Goal: Task Accomplishment & Management: Use online tool/utility

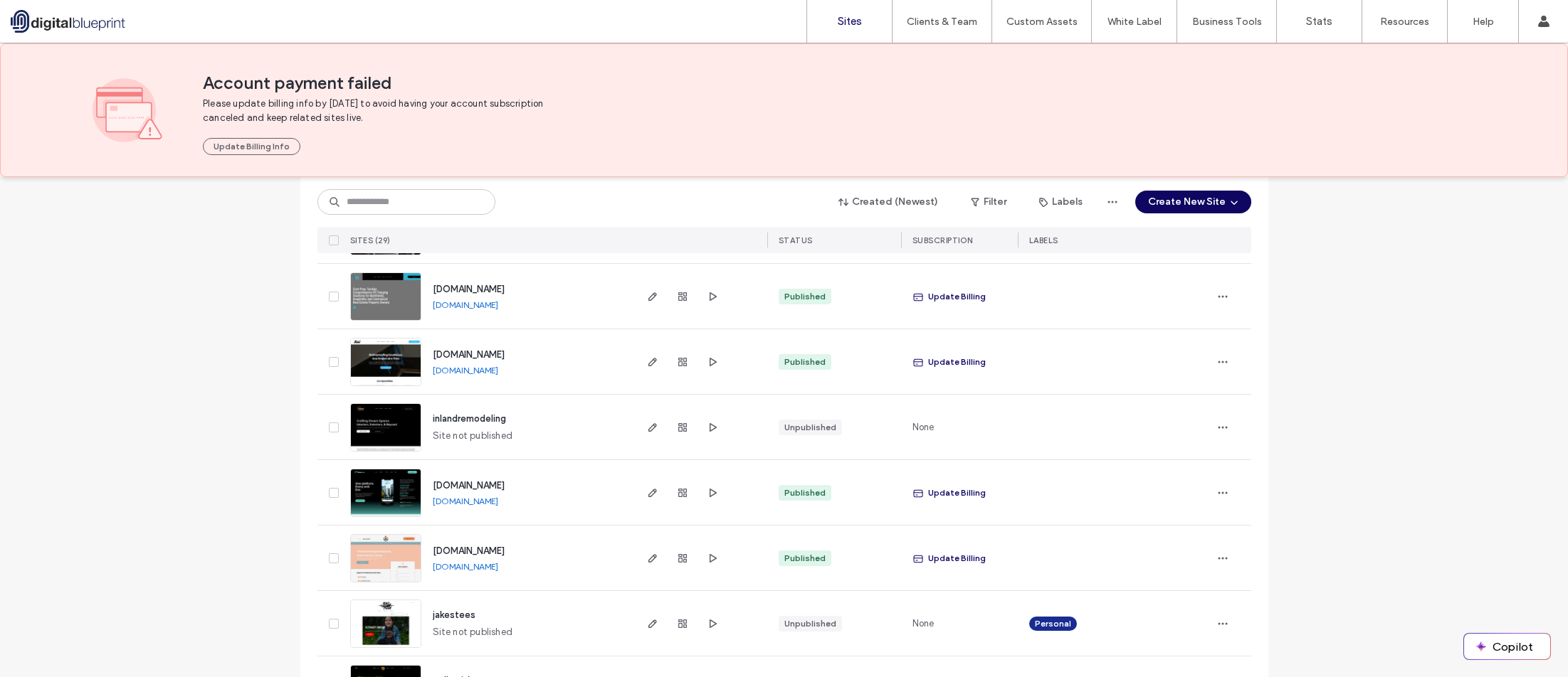
scroll to position [881, 0]
click at [677, 366] on icon "button" at bounding box center [683, 363] width 11 height 11
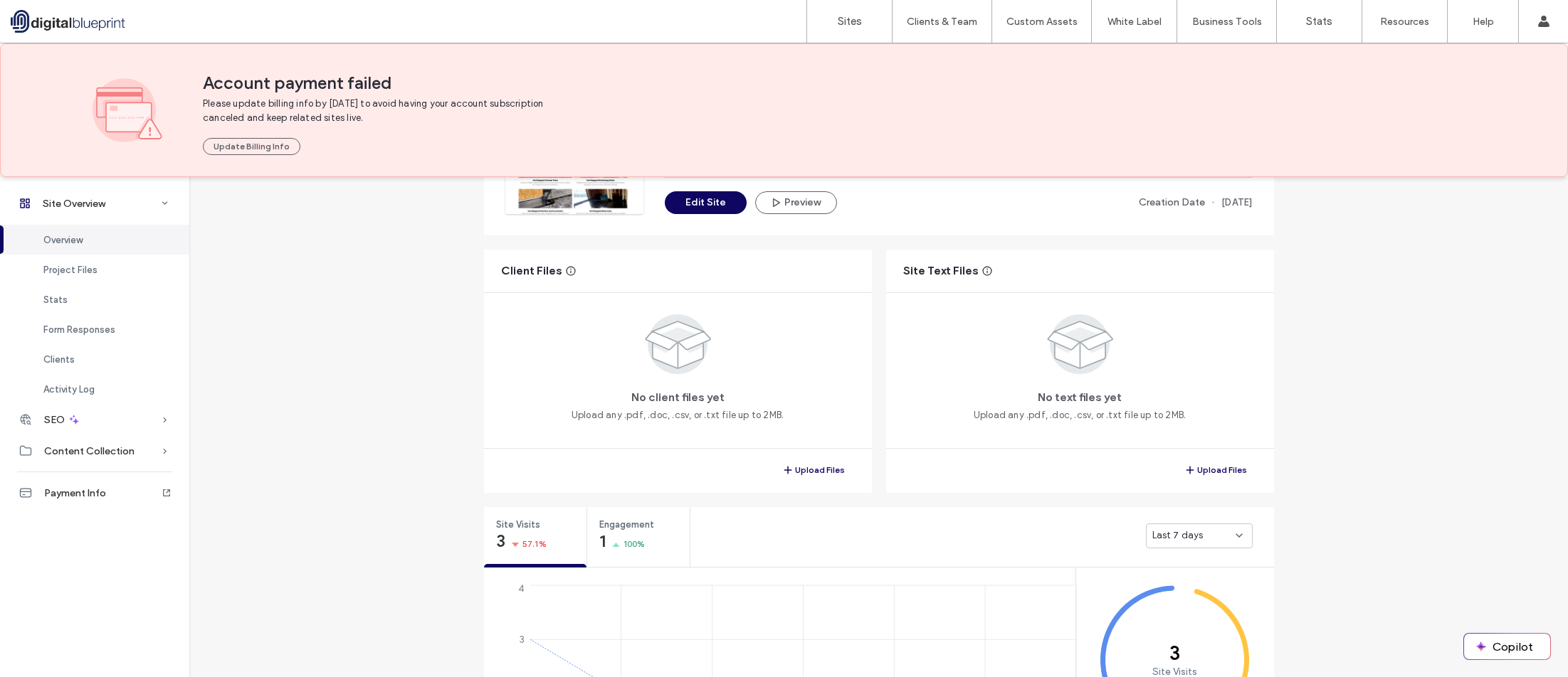
scroll to position [213, 0]
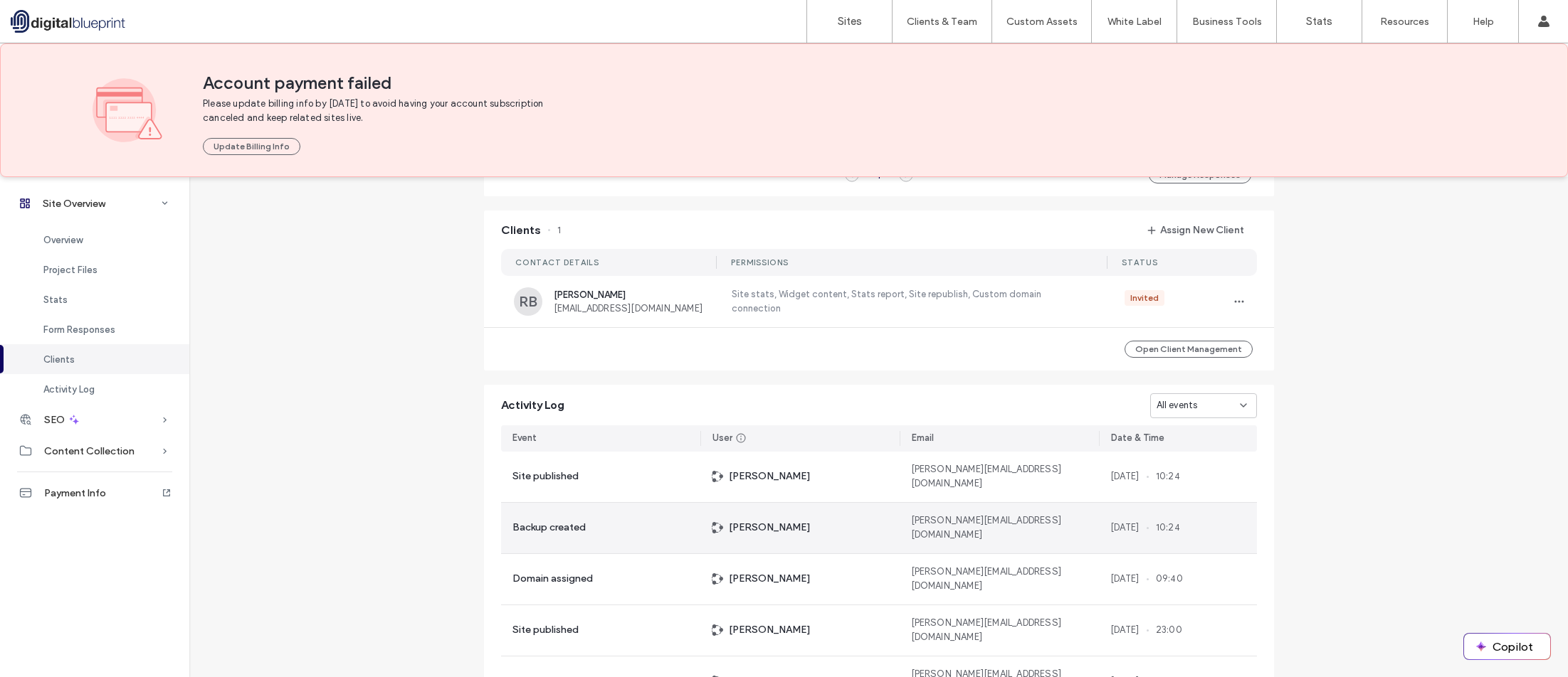
scroll to position [1216, 0]
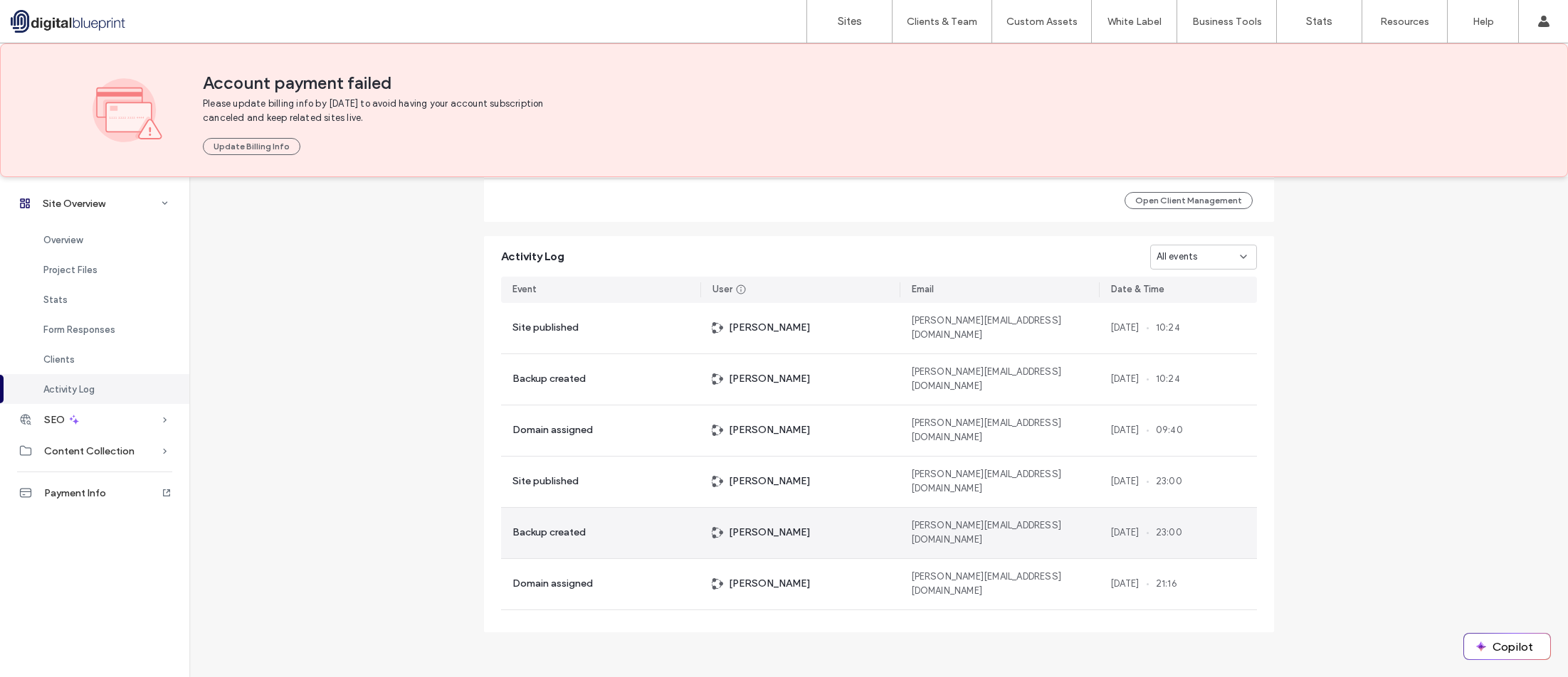
scroll to position [200, 0]
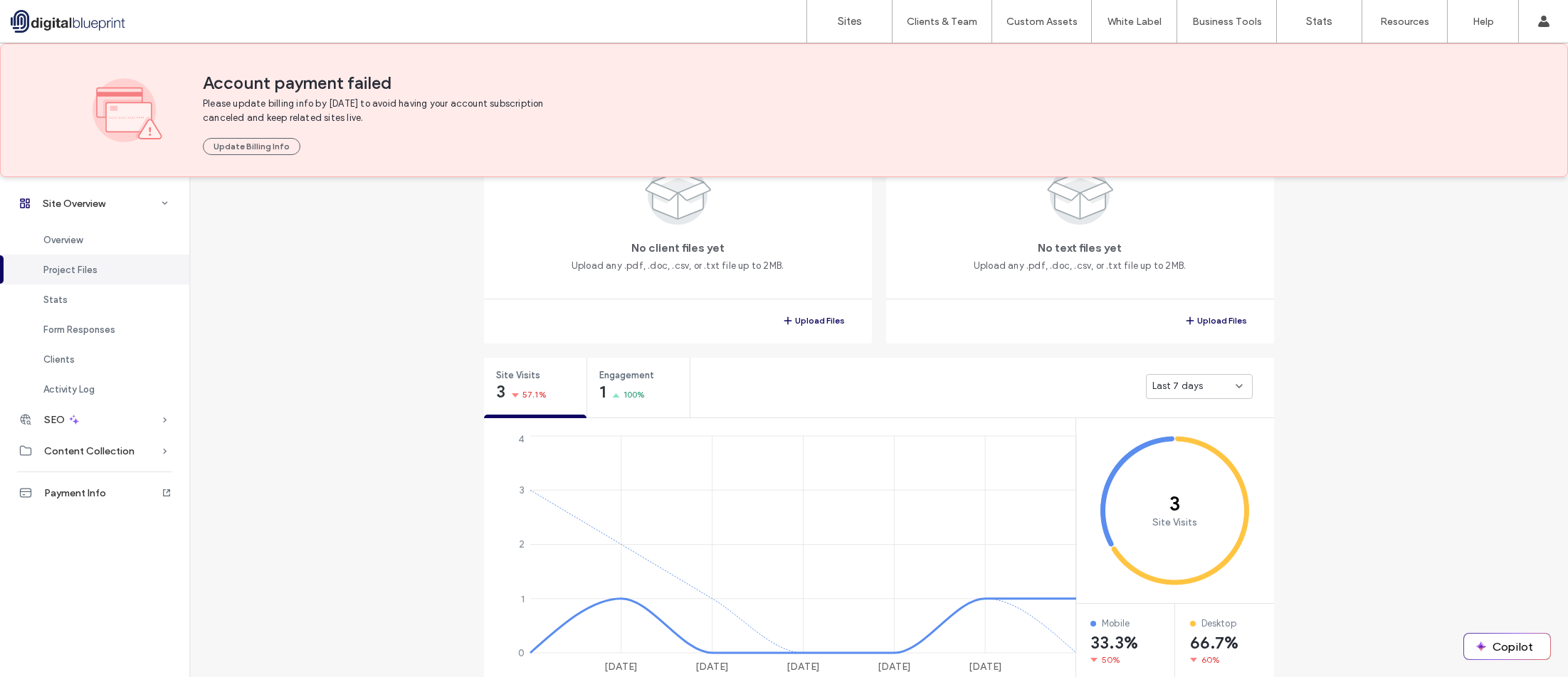
scroll to position [77, 0]
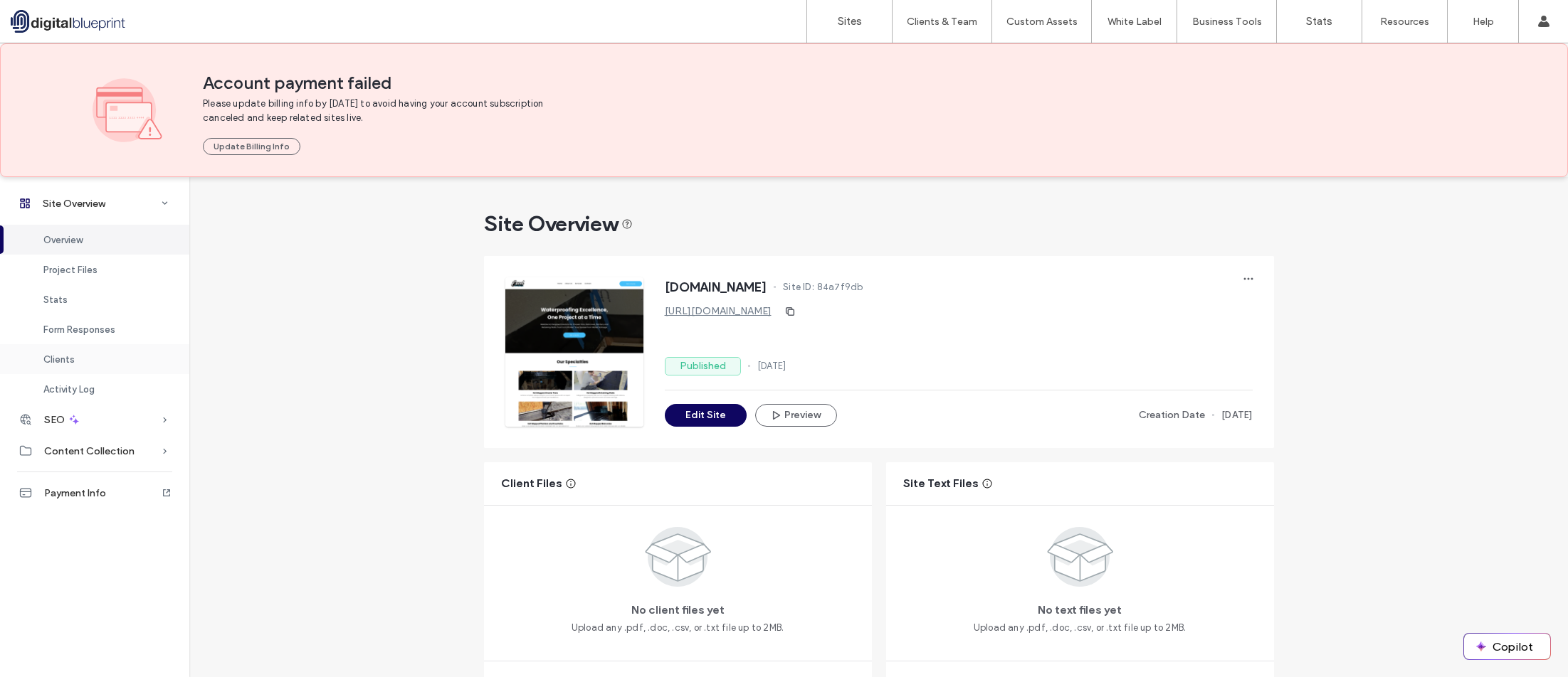
click at [69, 368] on div "Clients" at bounding box center [94, 359] width 190 height 30
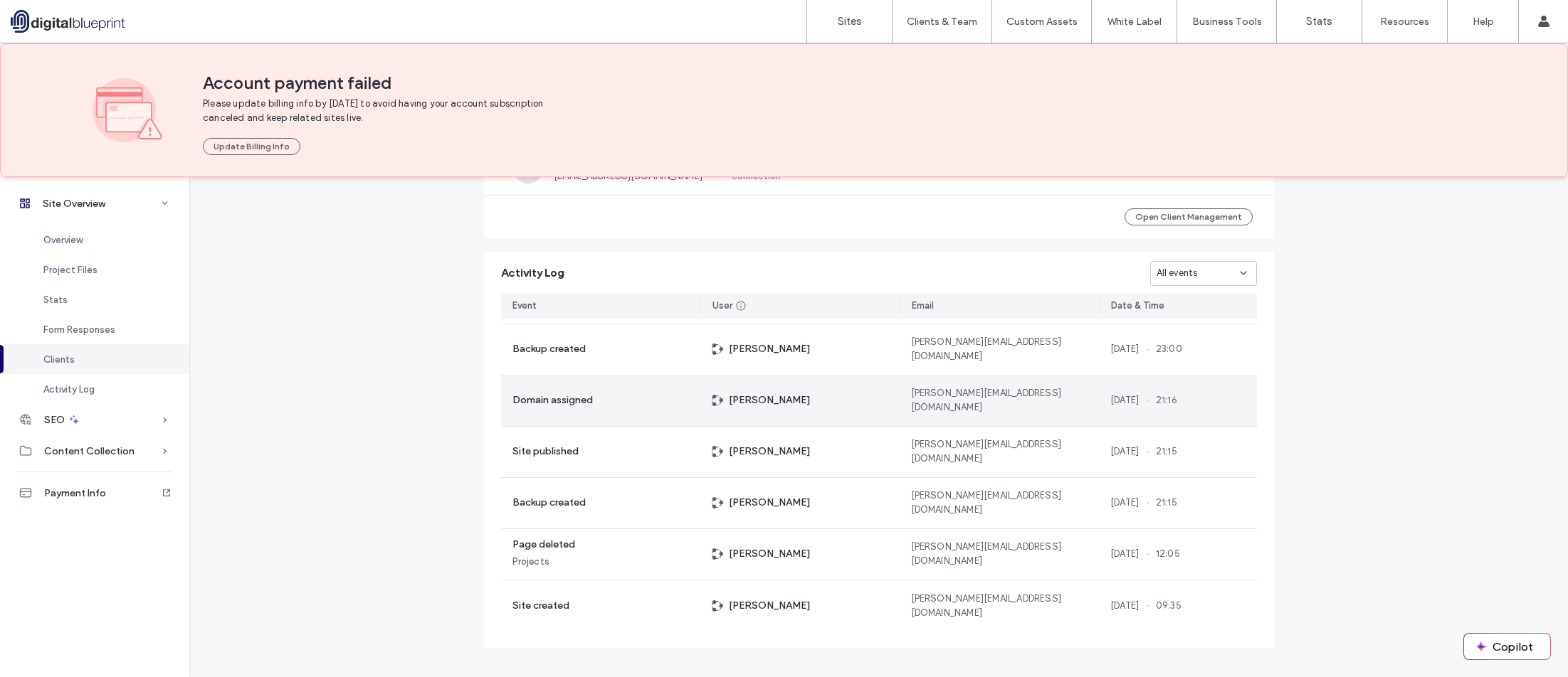
scroll to position [1216, 0]
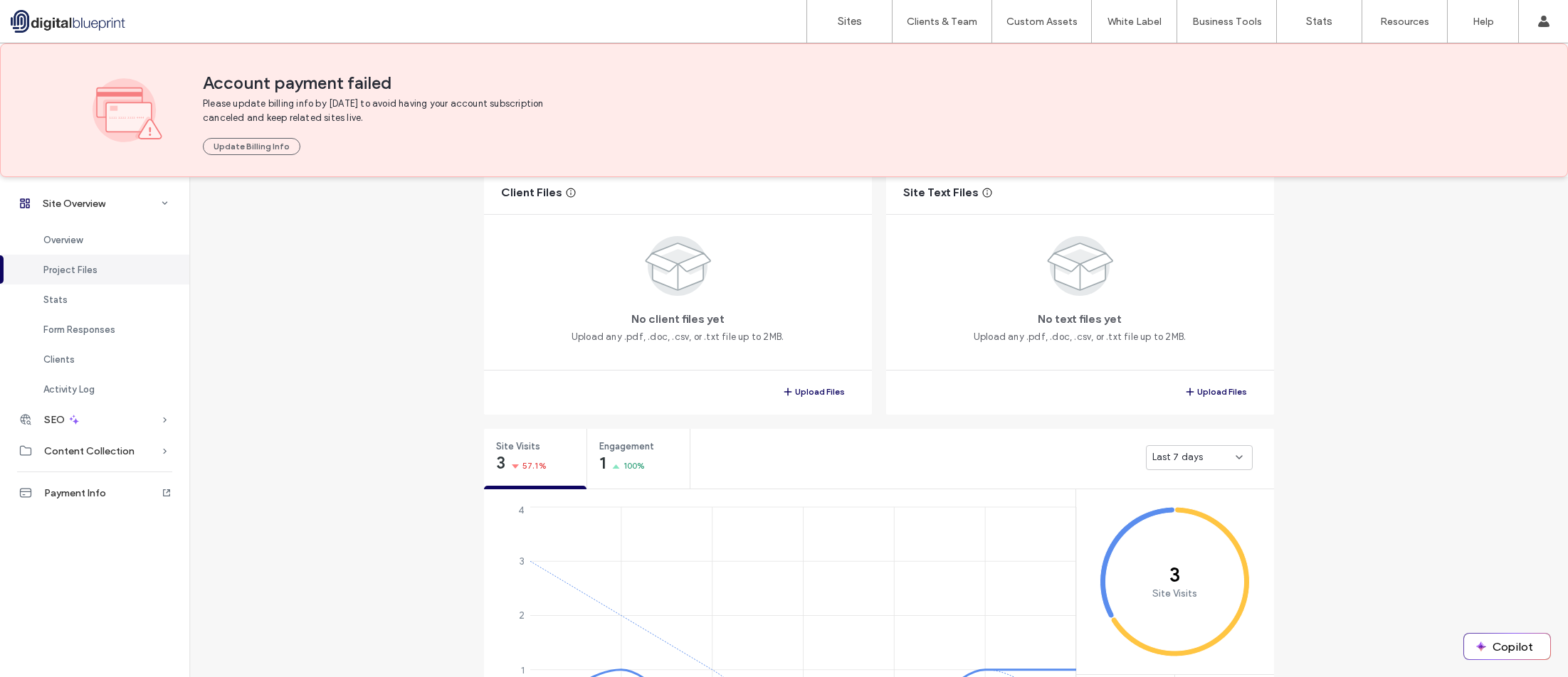
scroll to position [7, 0]
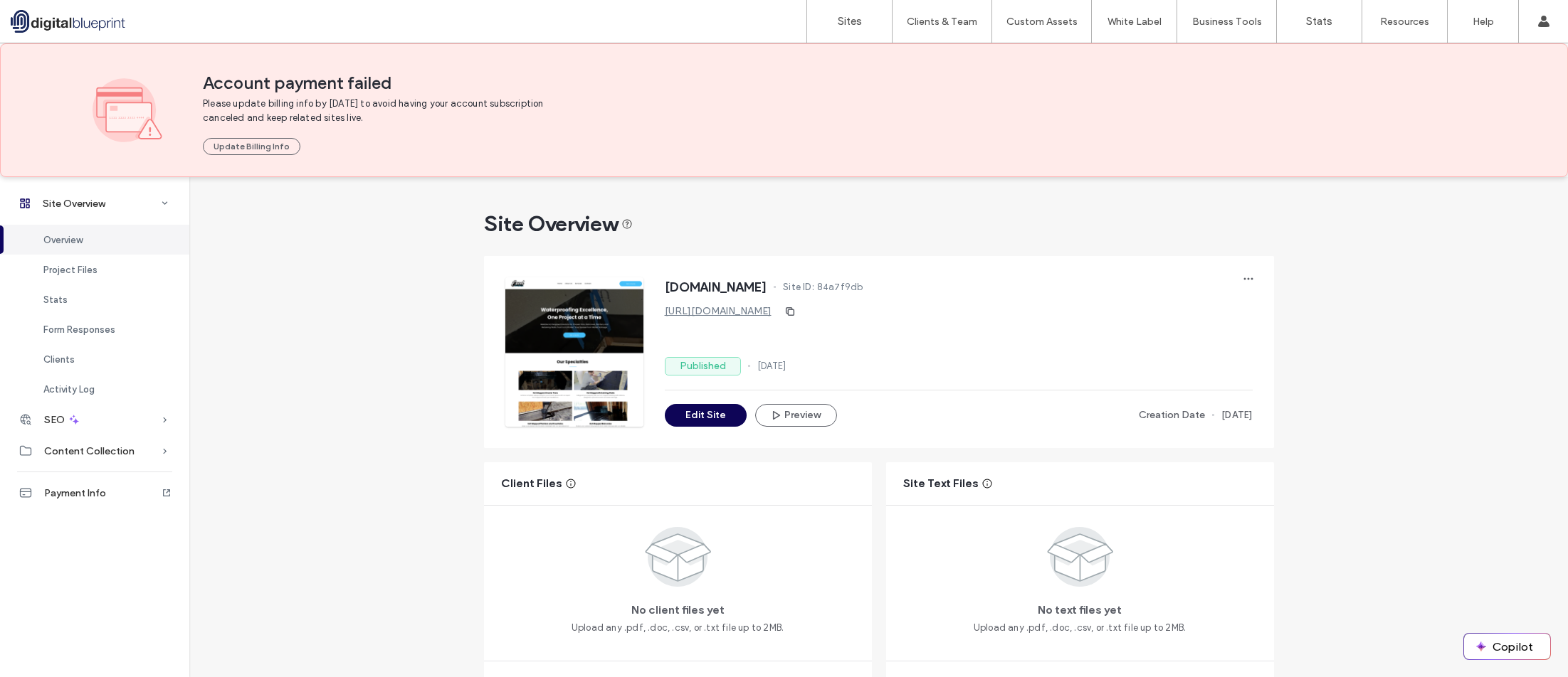
click at [714, 416] on button "Edit Site" at bounding box center [706, 415] width 82 height 23
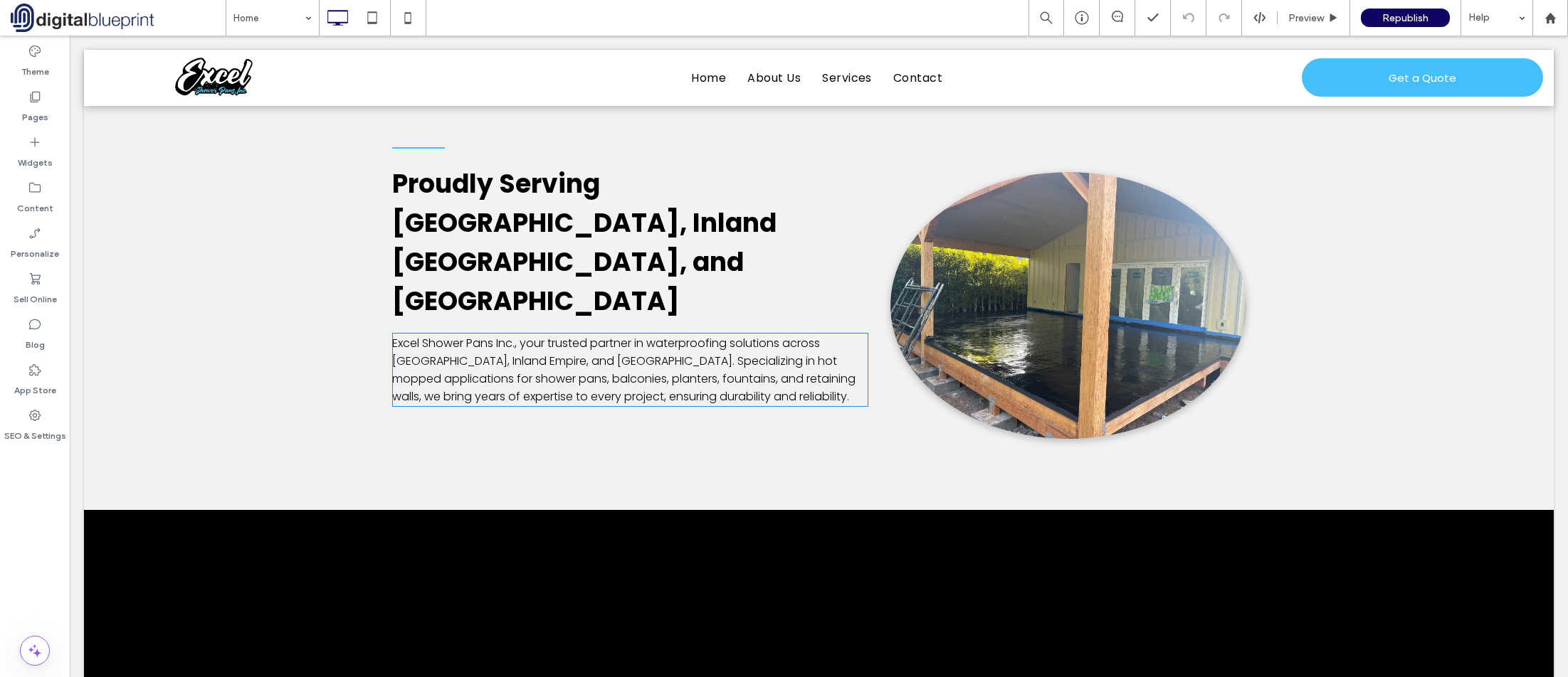
scroll to position [1636, 0]
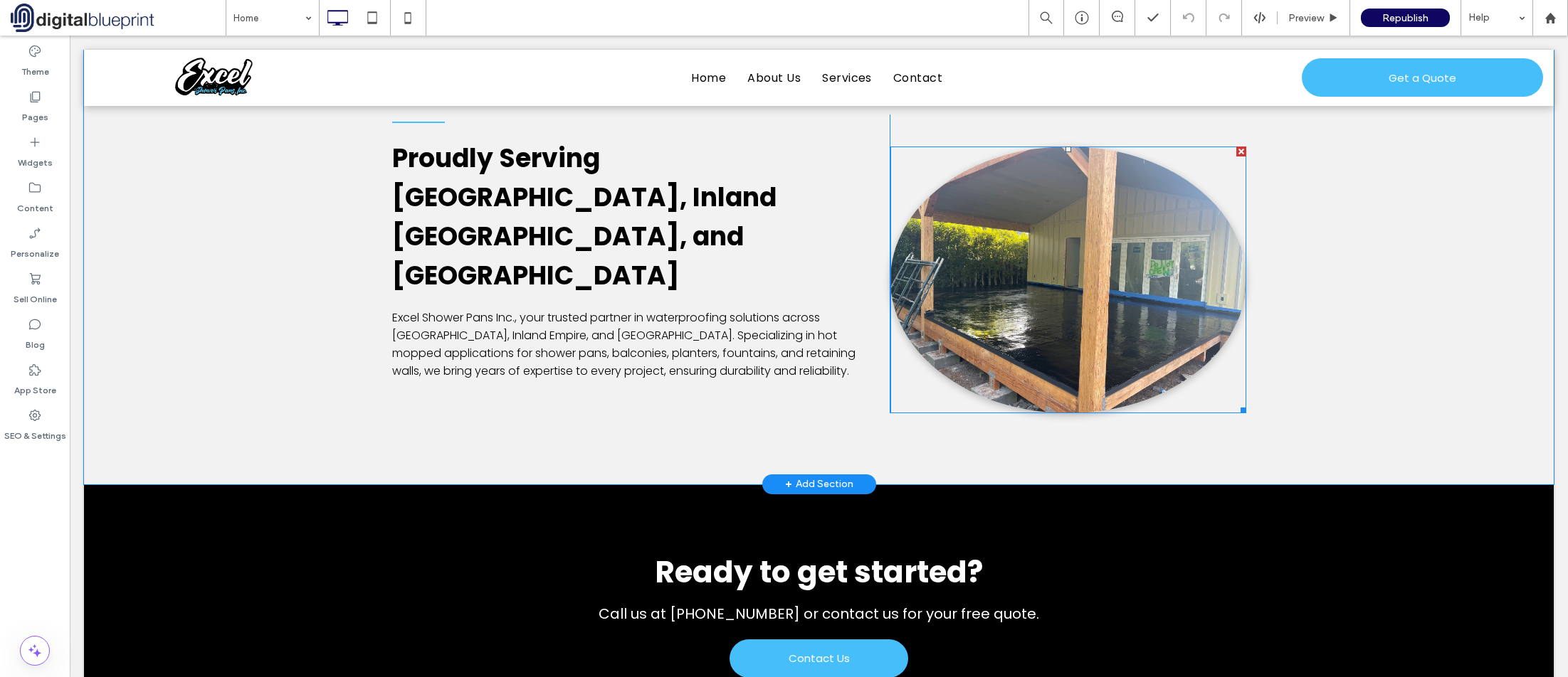
click at [1094, 303] on img at bounding box center [1069, 280] width 356 height 267
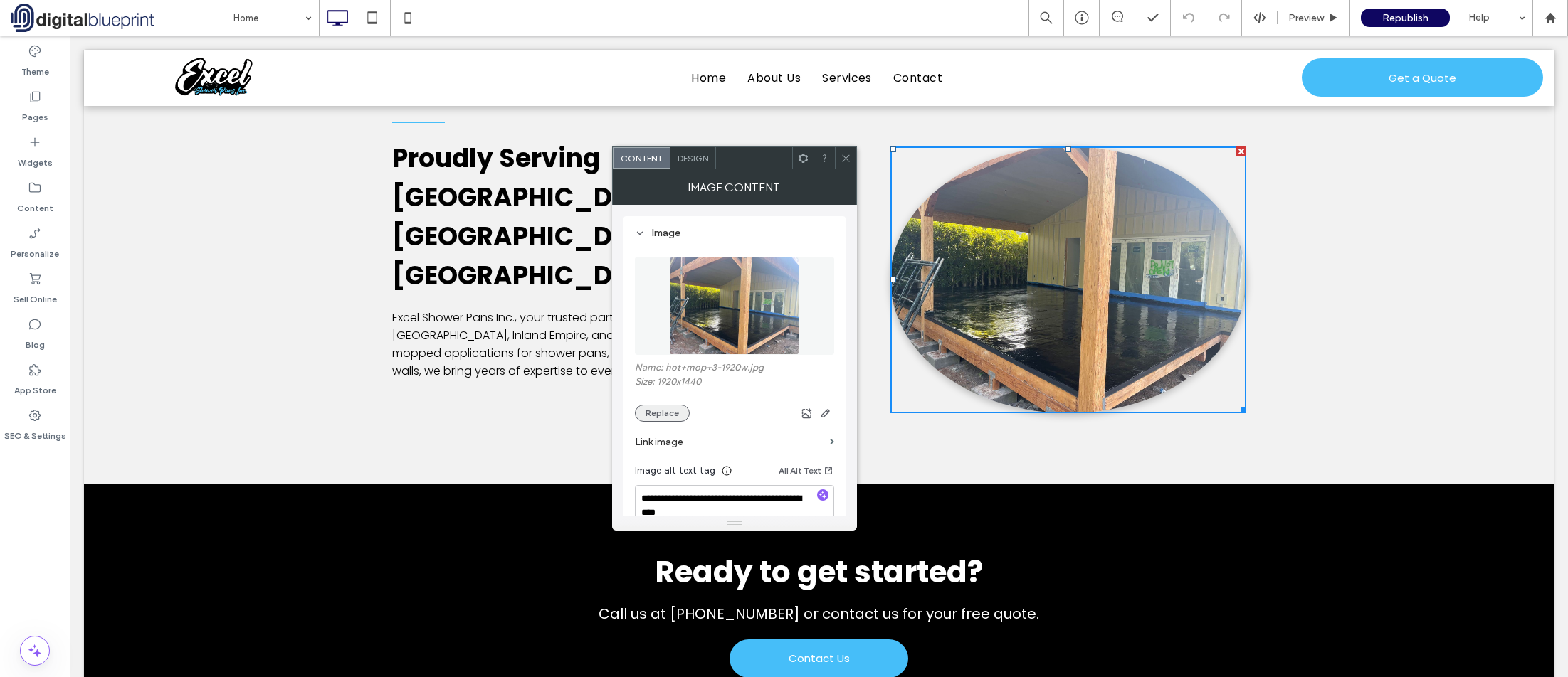
click at [678, 416] on button "Replace" at bounding box center [662, 413] width 55 height 17
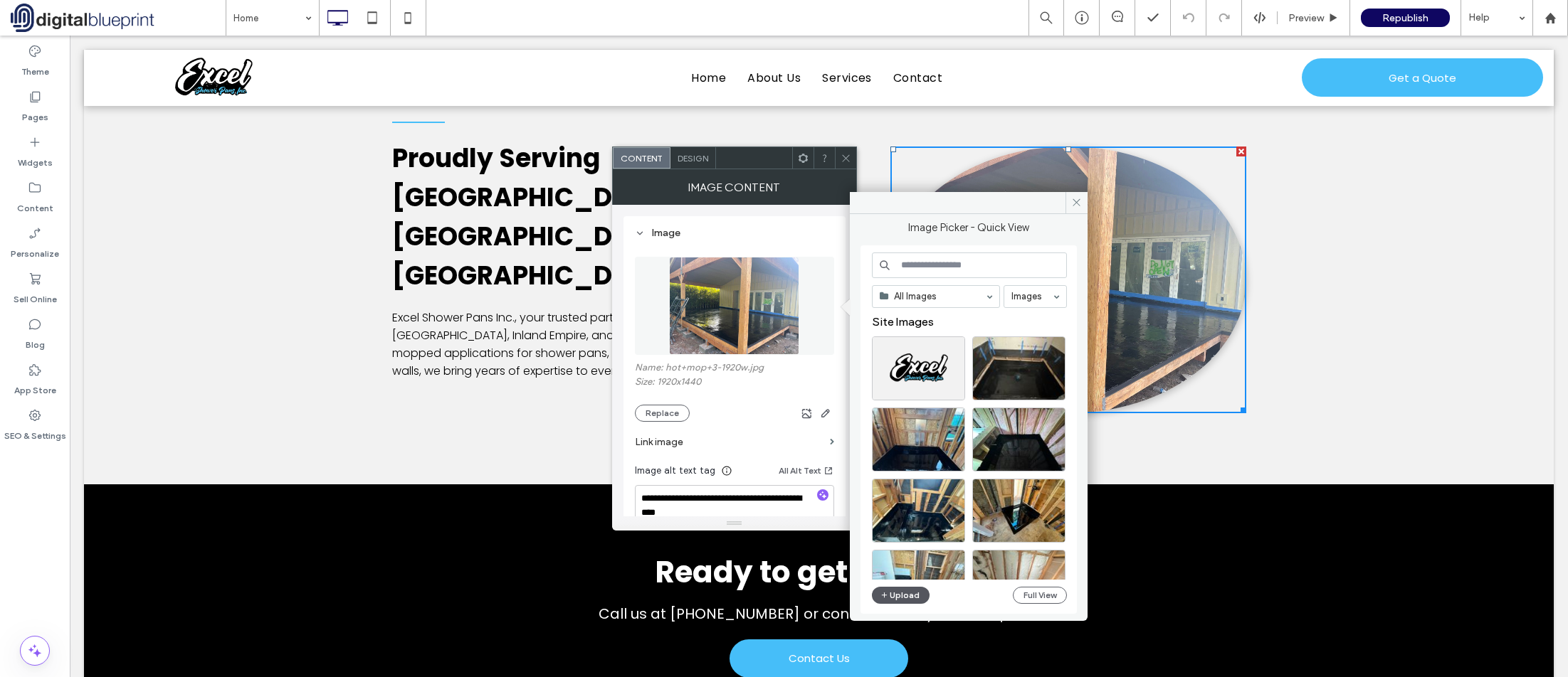
click at [910, 598] on button "Upload" at bounding box center [900, 595] width 58 height 17
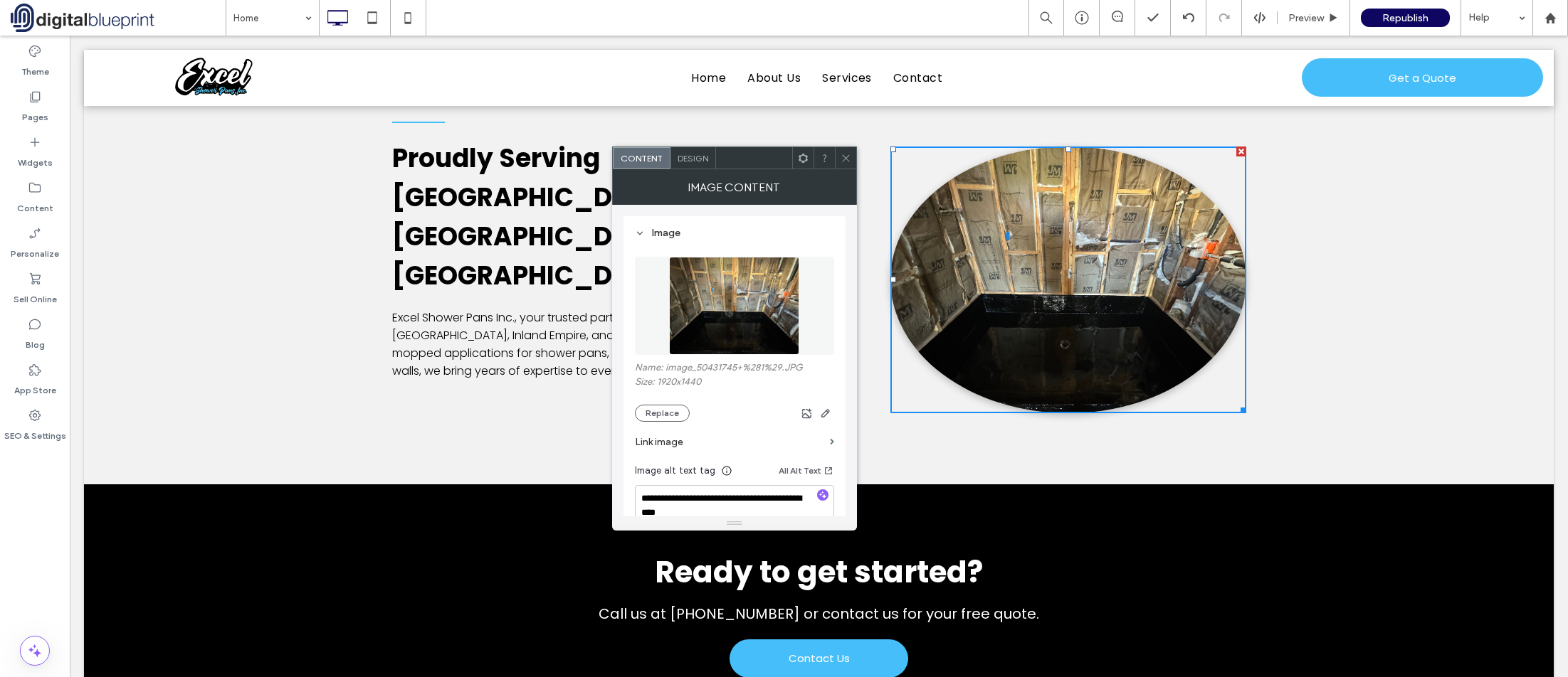
click at [849, 166] on span at bounding box center [845, 158] width 10 height 21
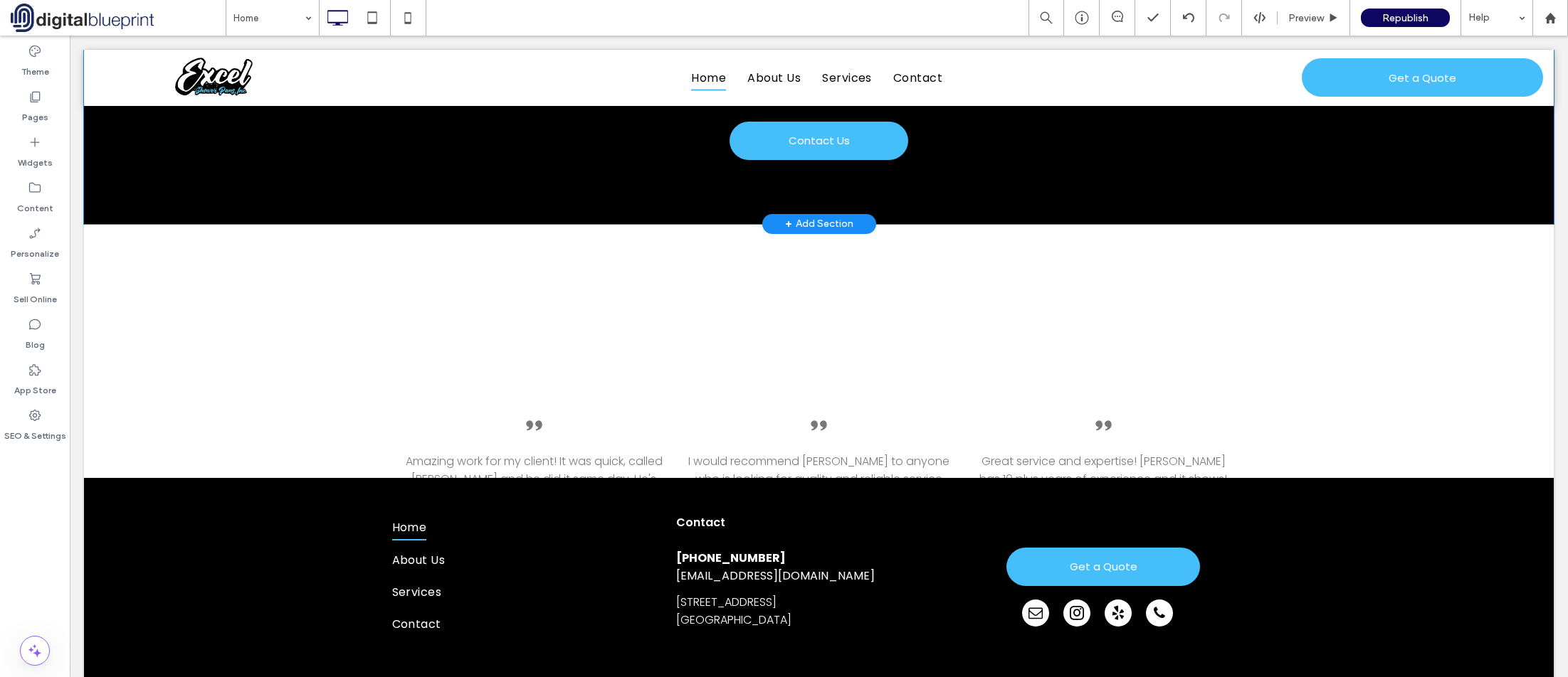
scroll to position [2155, 0]
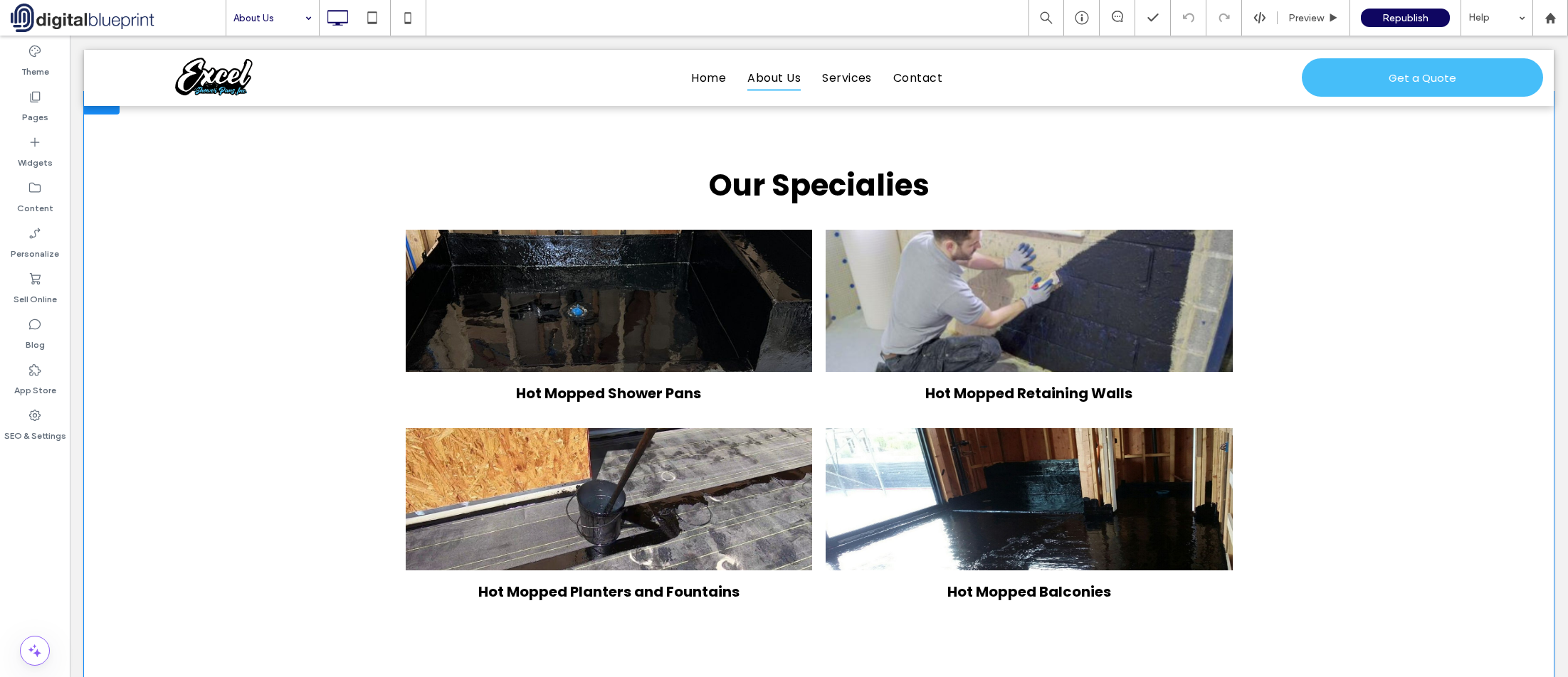
scroll to position [1352, 0]
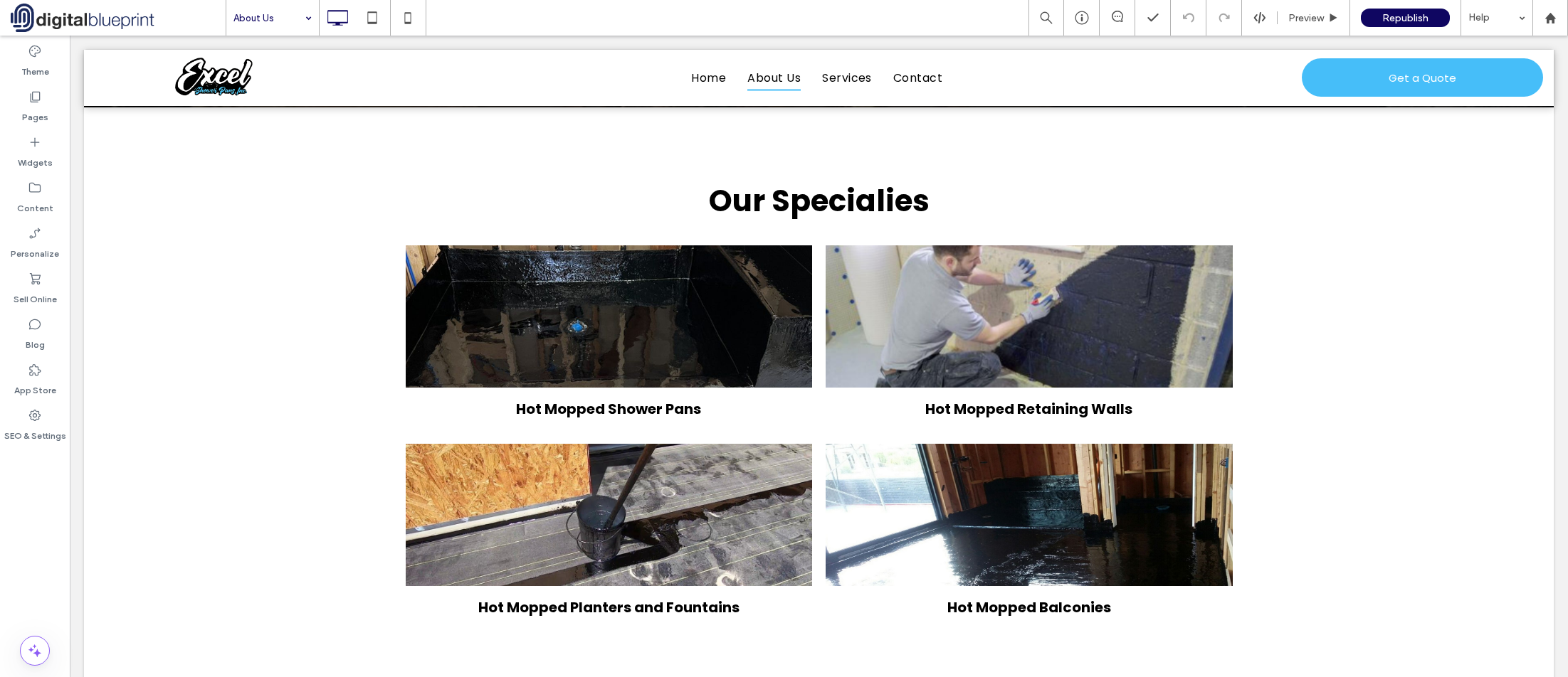
click at [280, 17] on input at bounding box center [269, 17] width 71 height 35
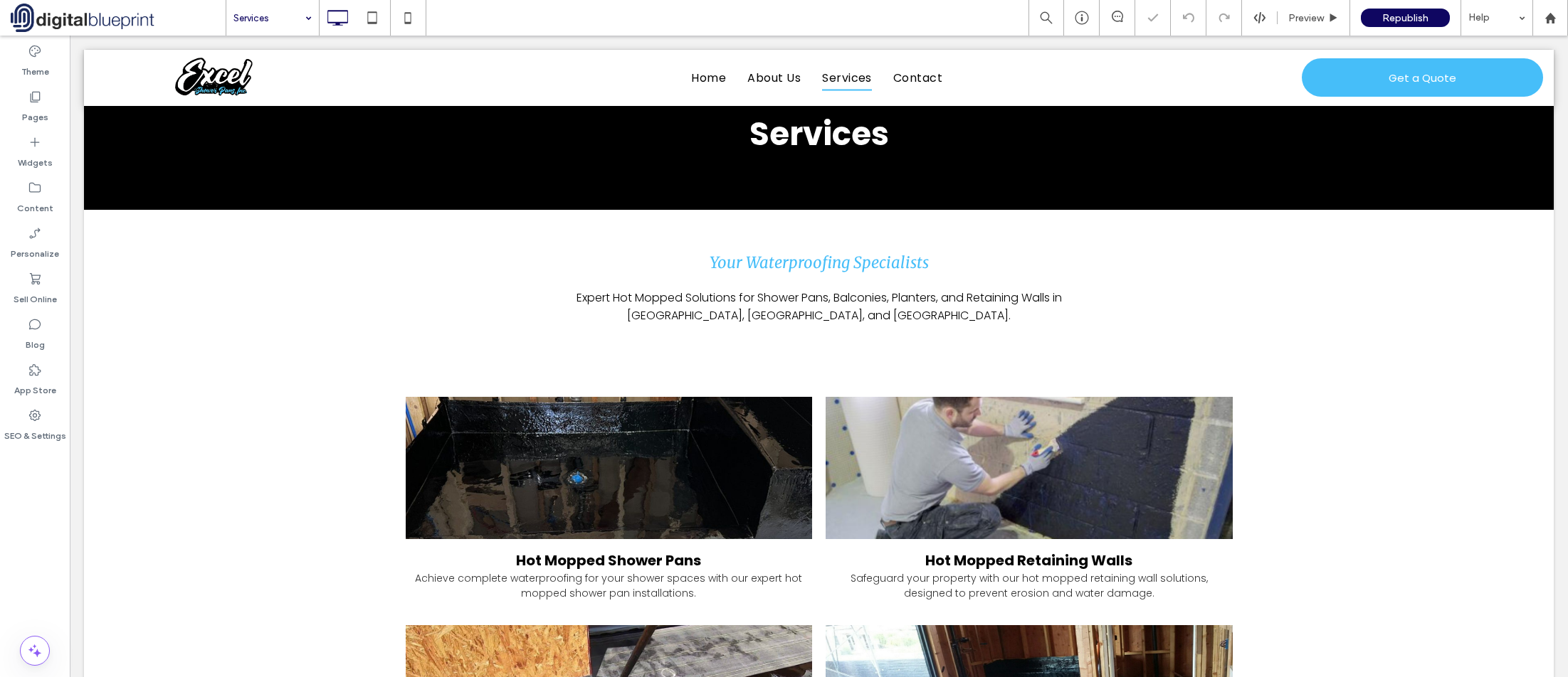
scroll to position [40, 0]
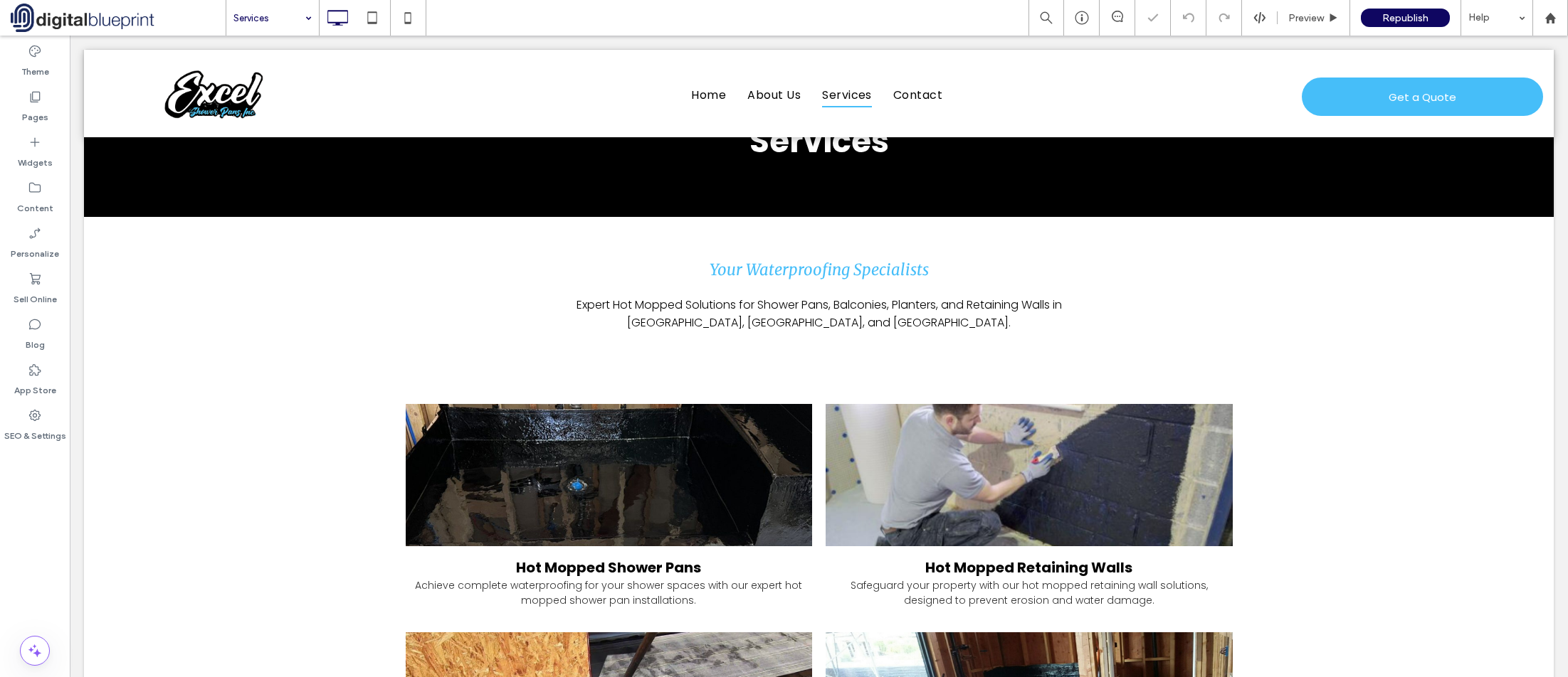
click at [244, 18] on input at bounding box center [269, 17] width 71 height 35
click at [1403, 27] on div "Republish" at bounding box center [1404, 17] width 89 height 18
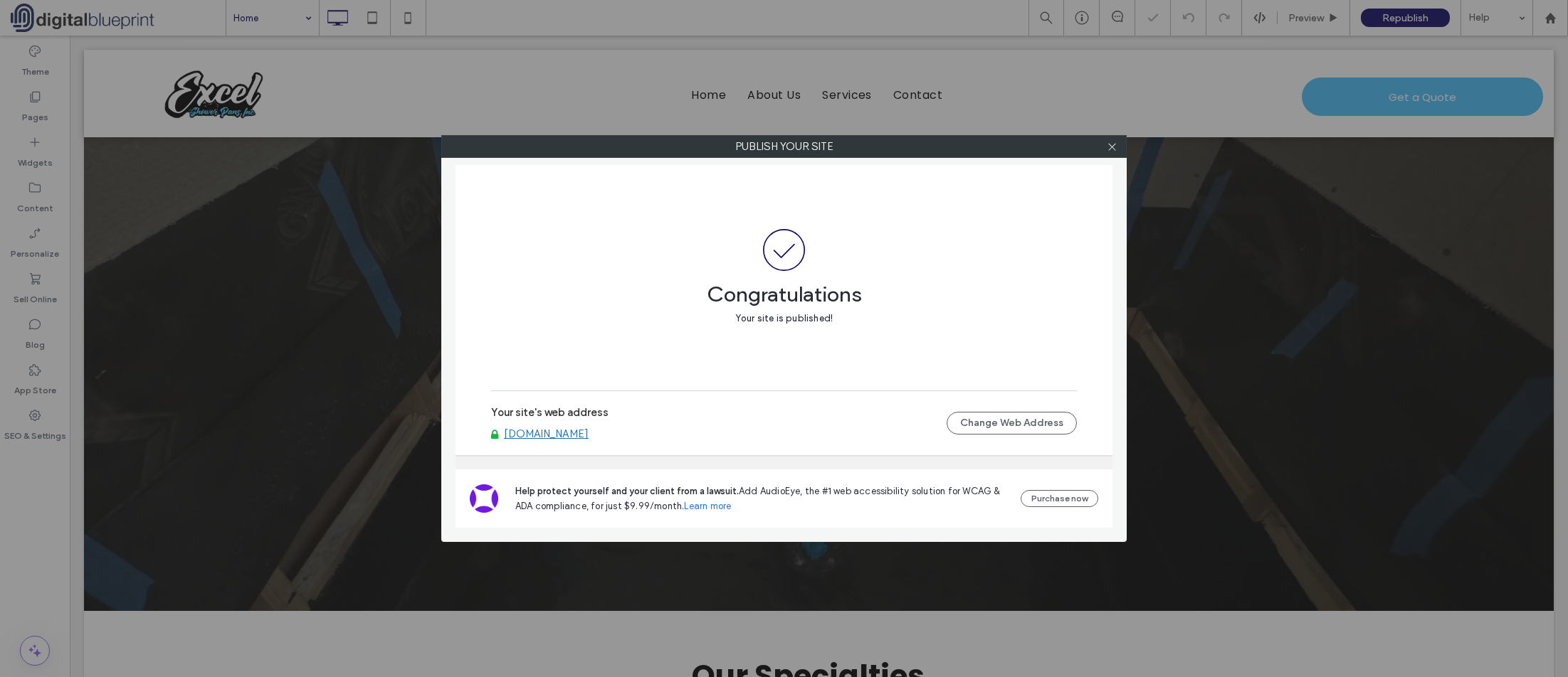
click at [1118, 145] on div at bounding box center [1112, 147] width 21 height 21
click at [1113, 153] on span at bounding box center [1112, 147] width 10 height 21
